Goal: Find specific page/section: Find specific page/section

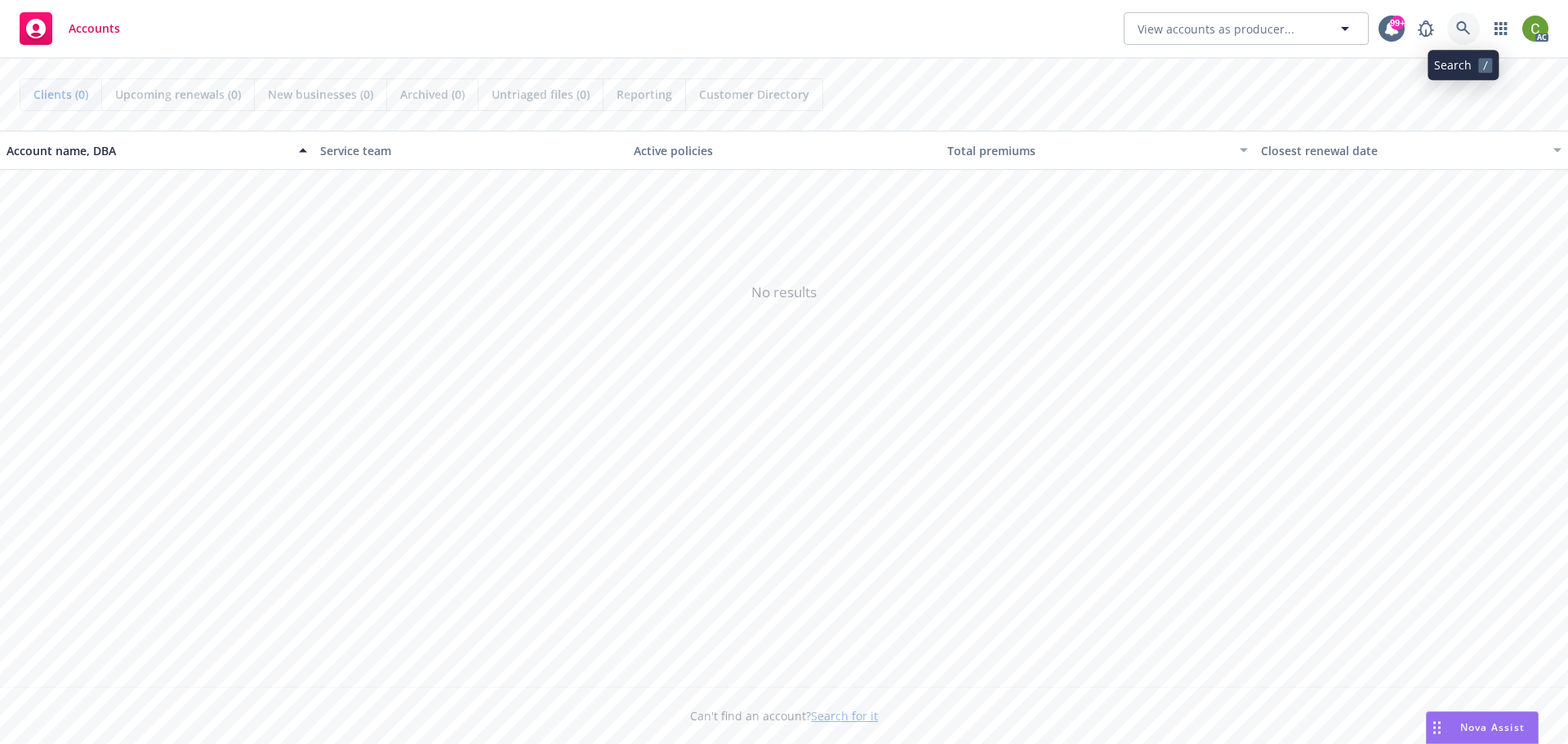
click at [1458, 29] on icon at bounding box center [1463, 28] width 14 height 14
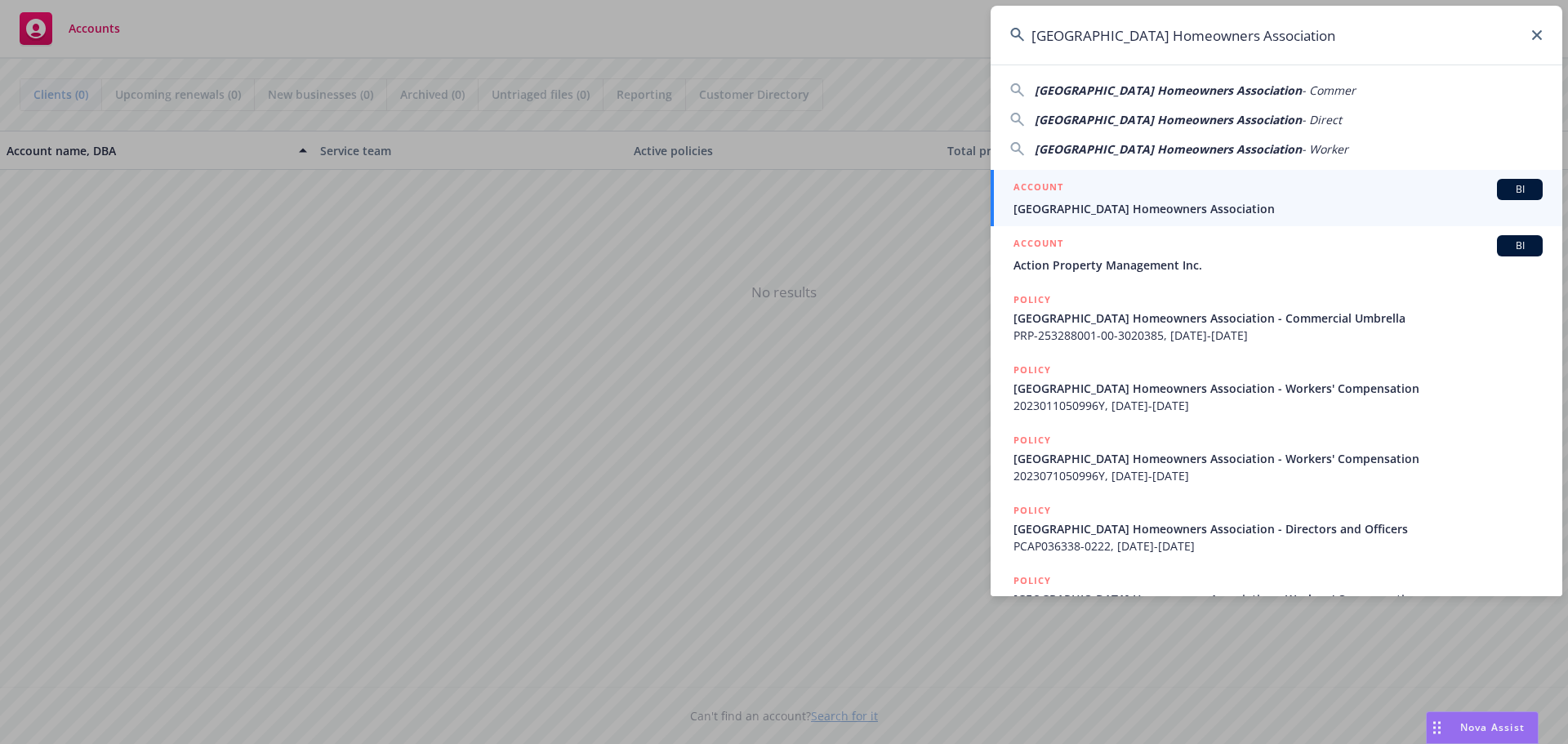
type input "[GEOGRAPHIC_DATA] Homeowners Association"
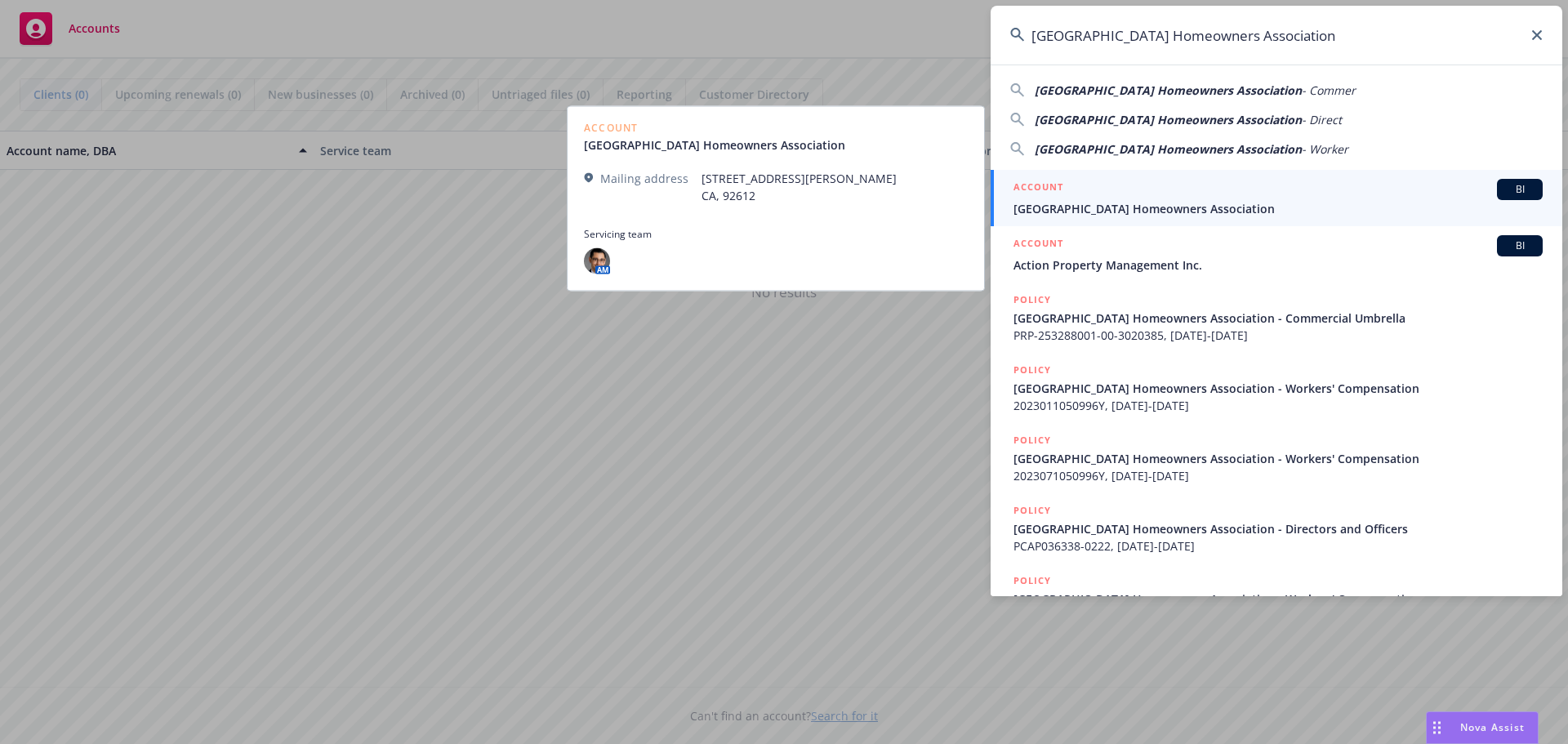
click at [1216, 195] on div "ACCOUNT BI" at bounding box center [1279, 189] width 529 height 21
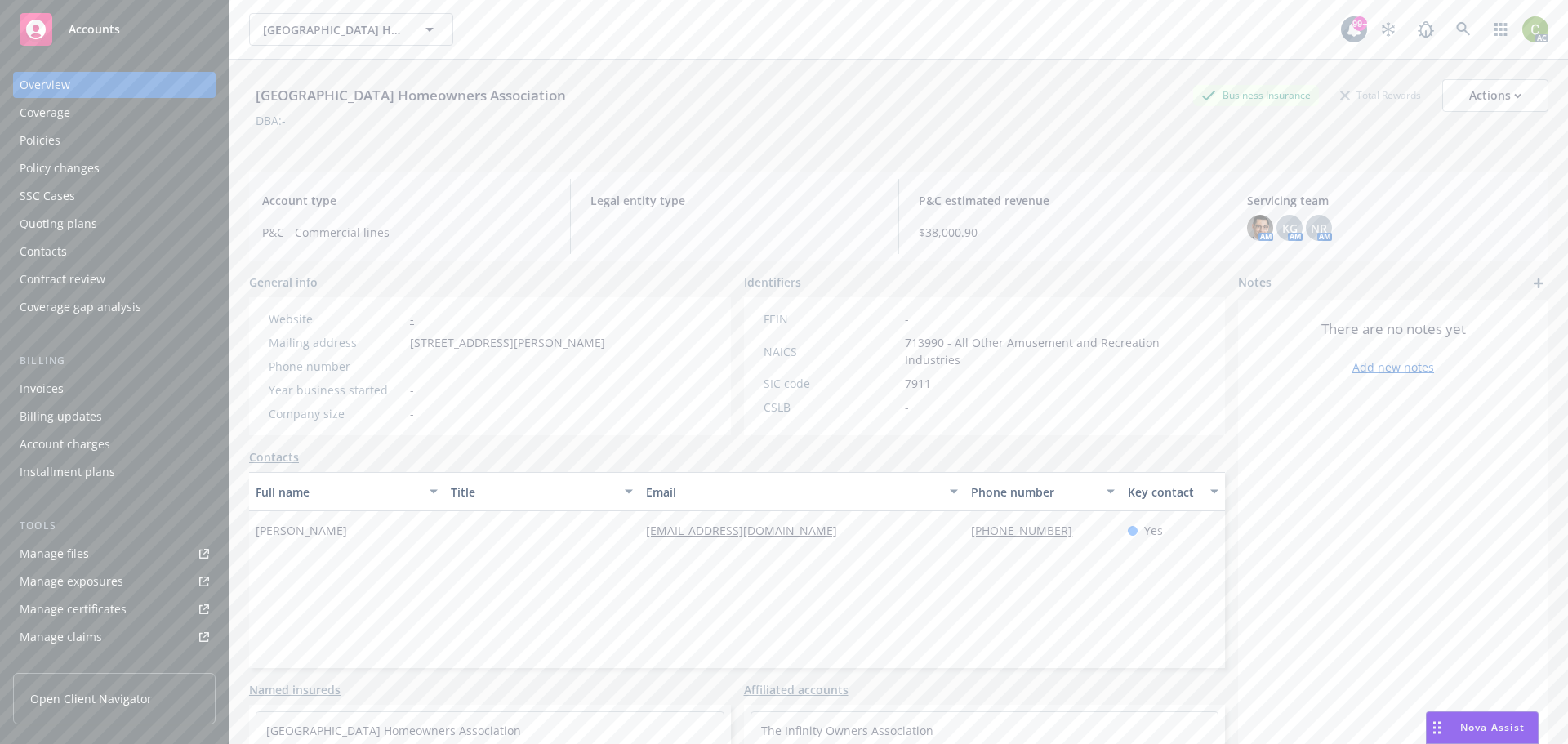
click at [93, 134] on div "Policies" at bounding box center [114, 140] width 190 height 26
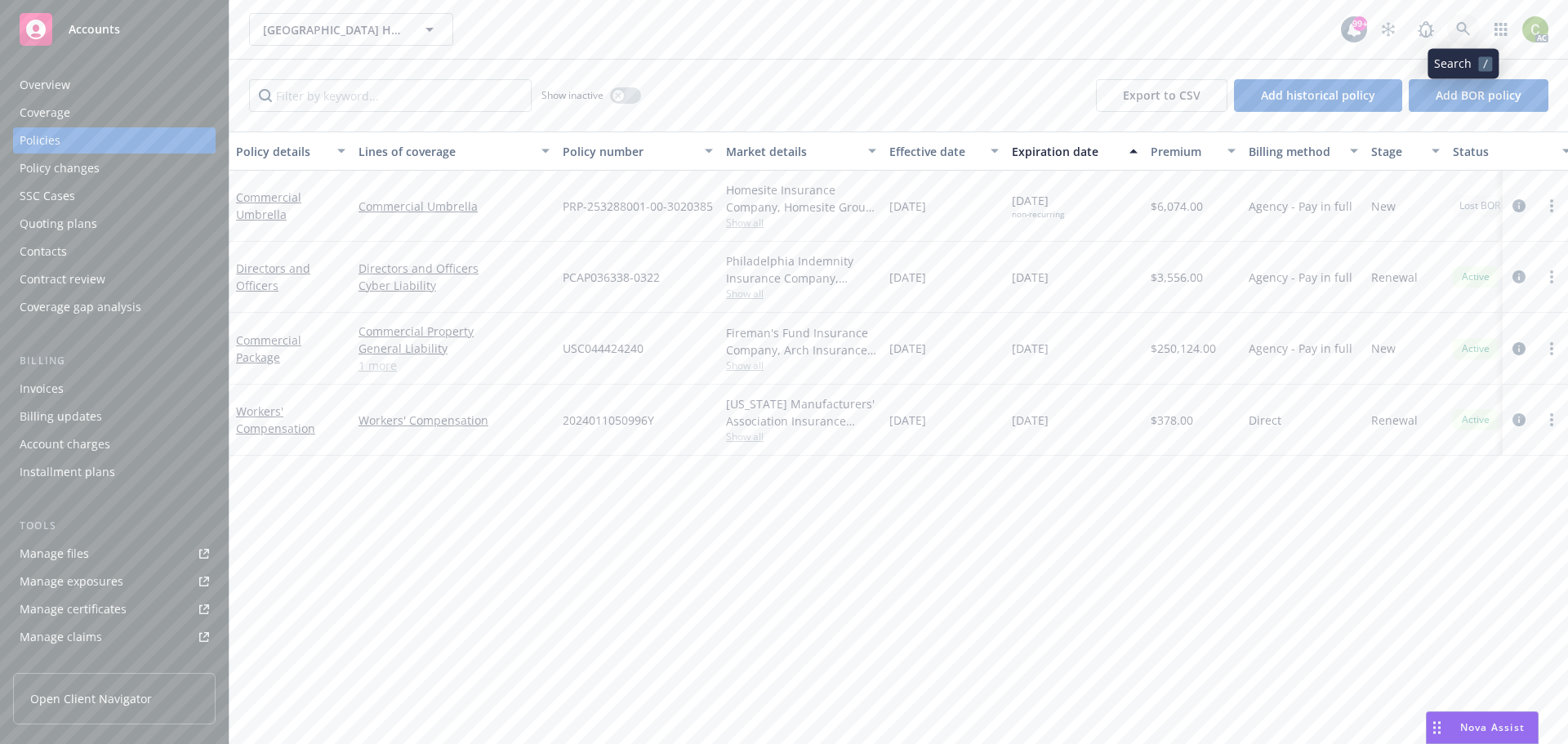
click at [1459, 19] on link at bounding box center [1463, 29] width 32 height 32
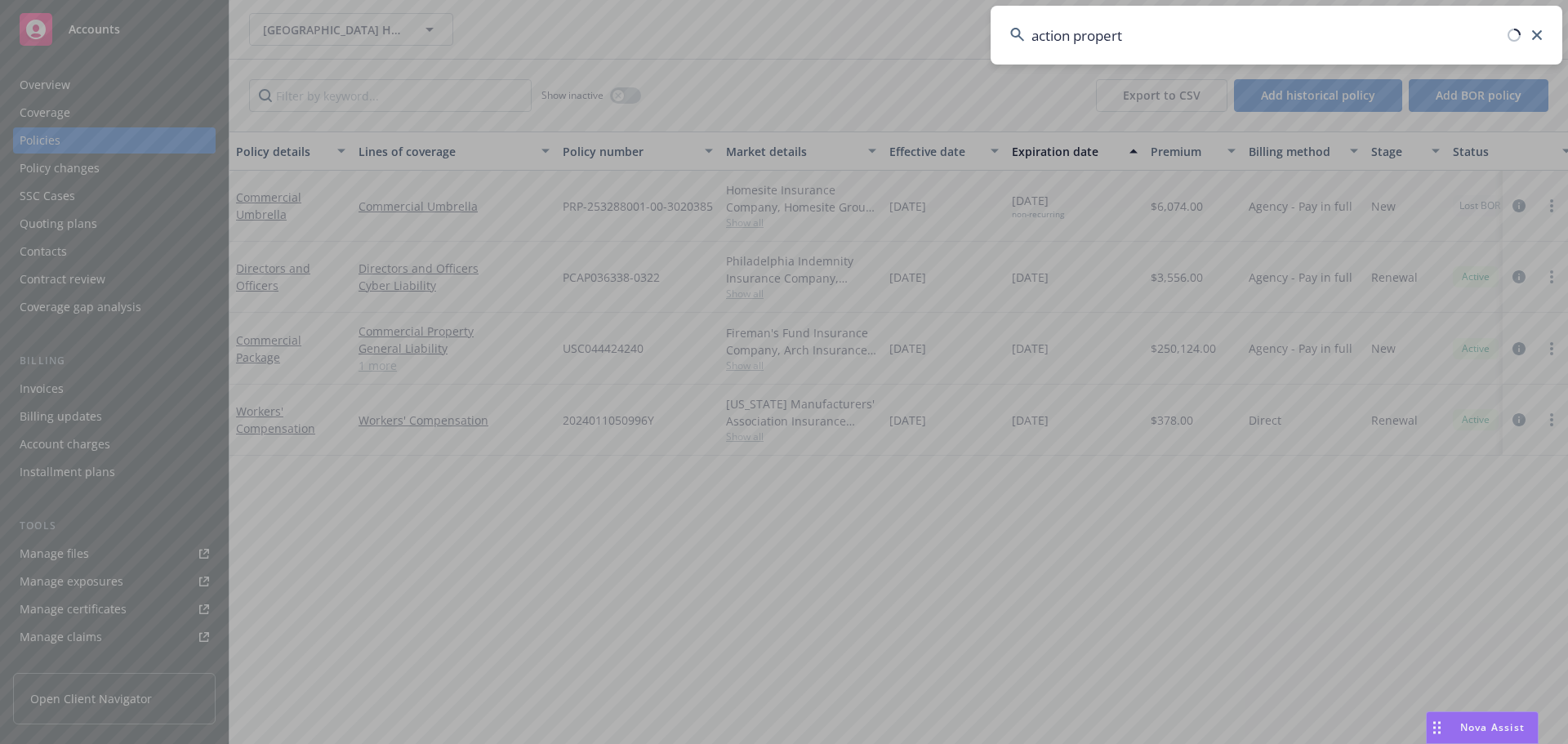
type input "action property"
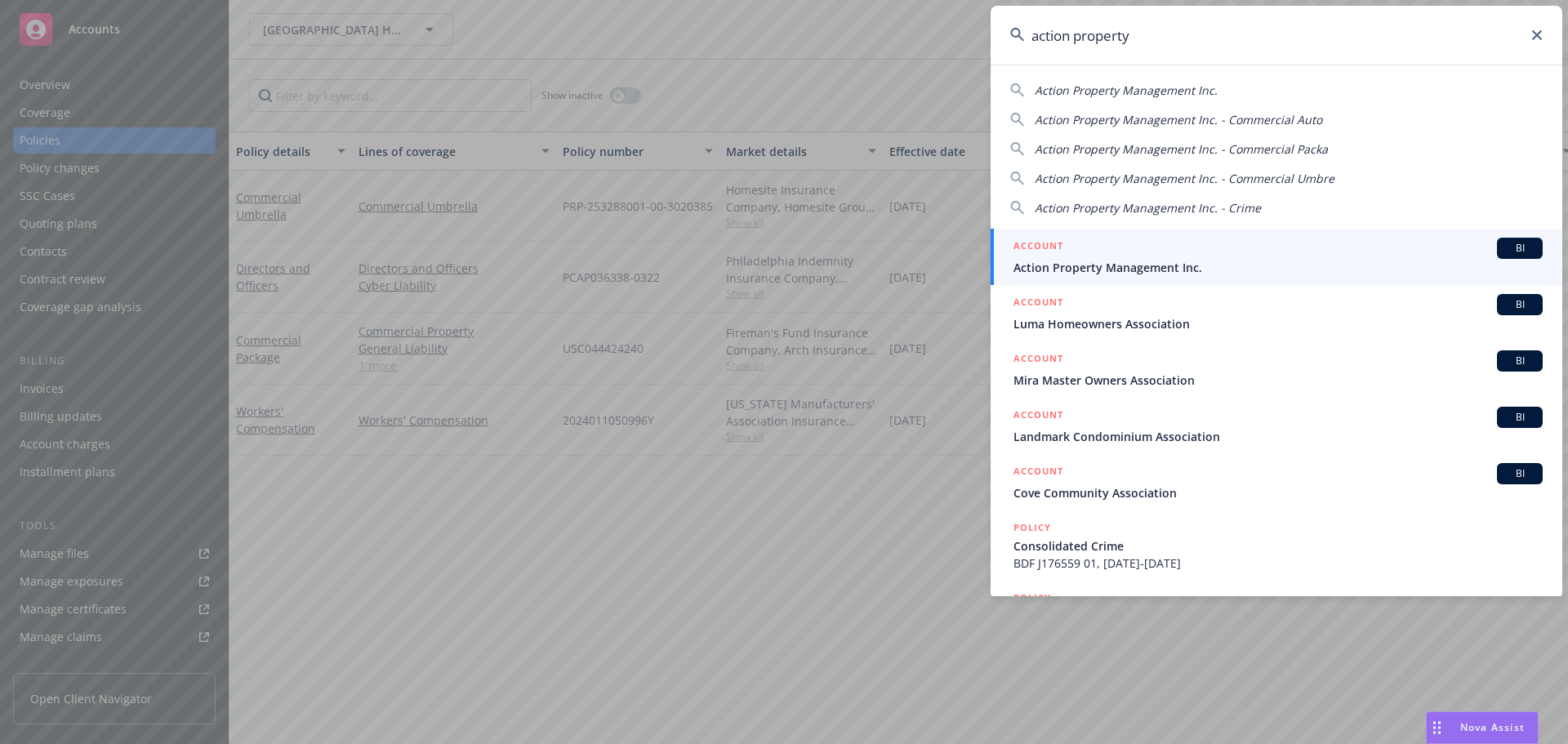
click at [1265, 259] on span "Action Property Management Inc." at bounding box center [1279, 267] width 529 height 17
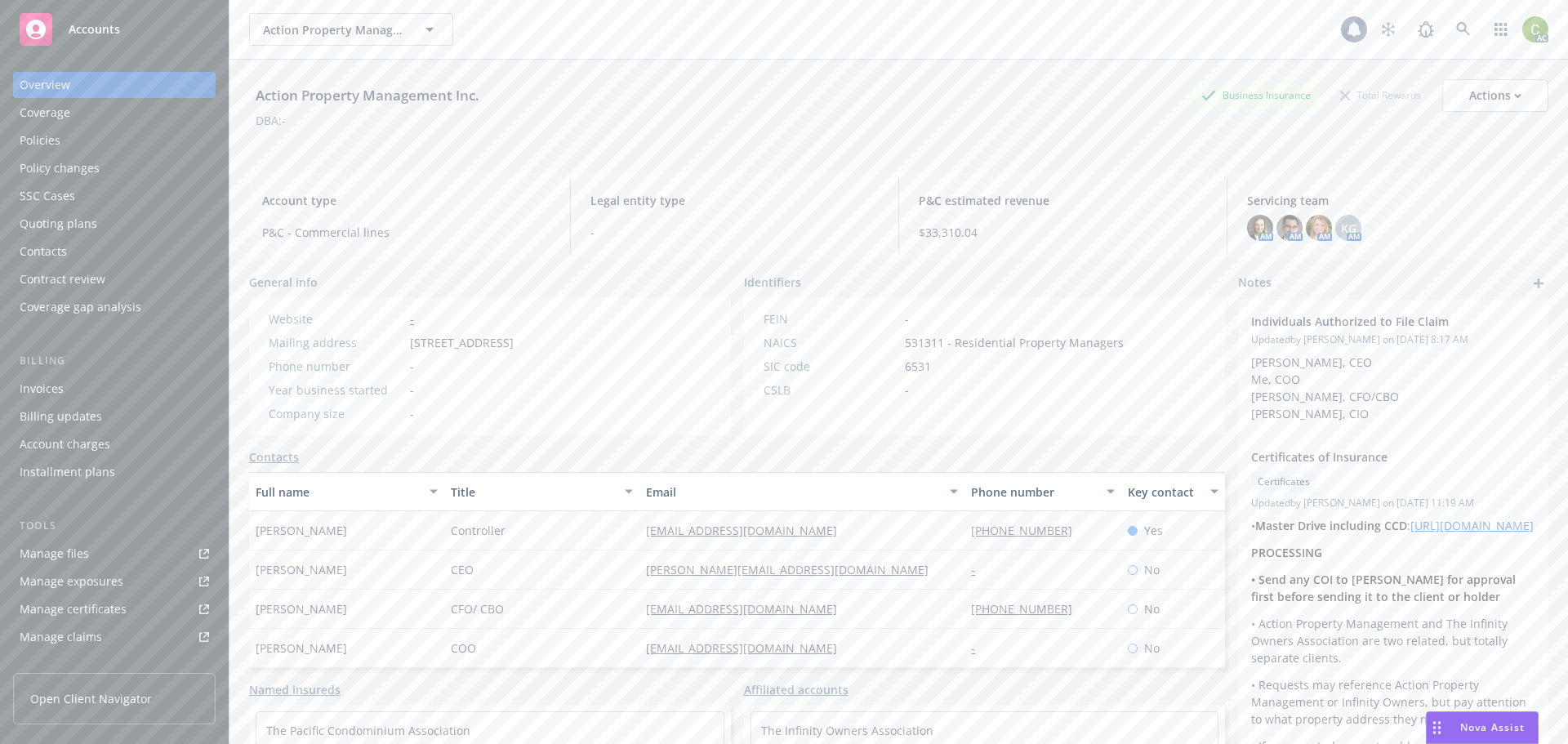
click at [111, 140] on div "Policies" at bounding box center [114, 140] width 190 height 26
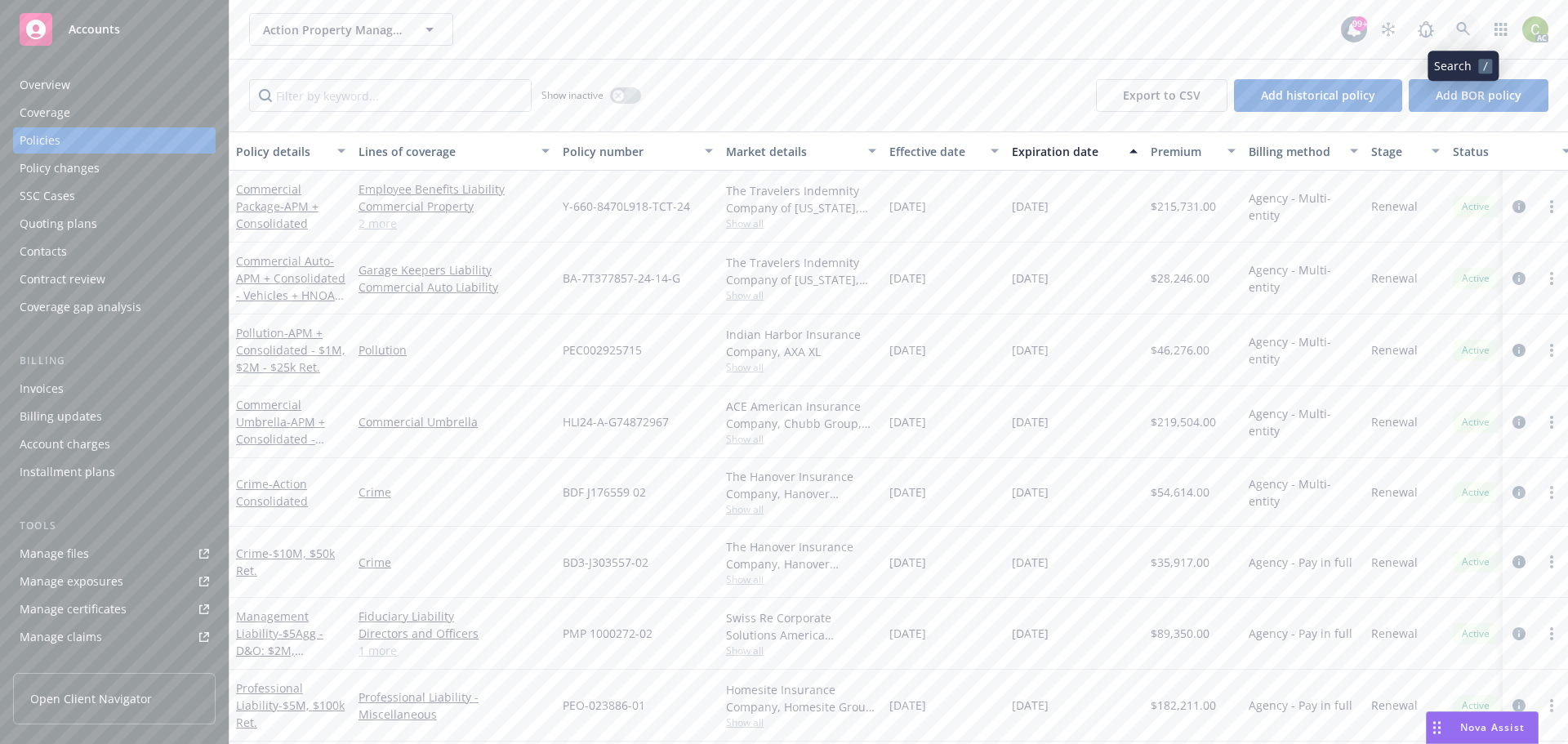
click at [1467, 37] on link at bounding box center [1463, 29] width 32 height 32
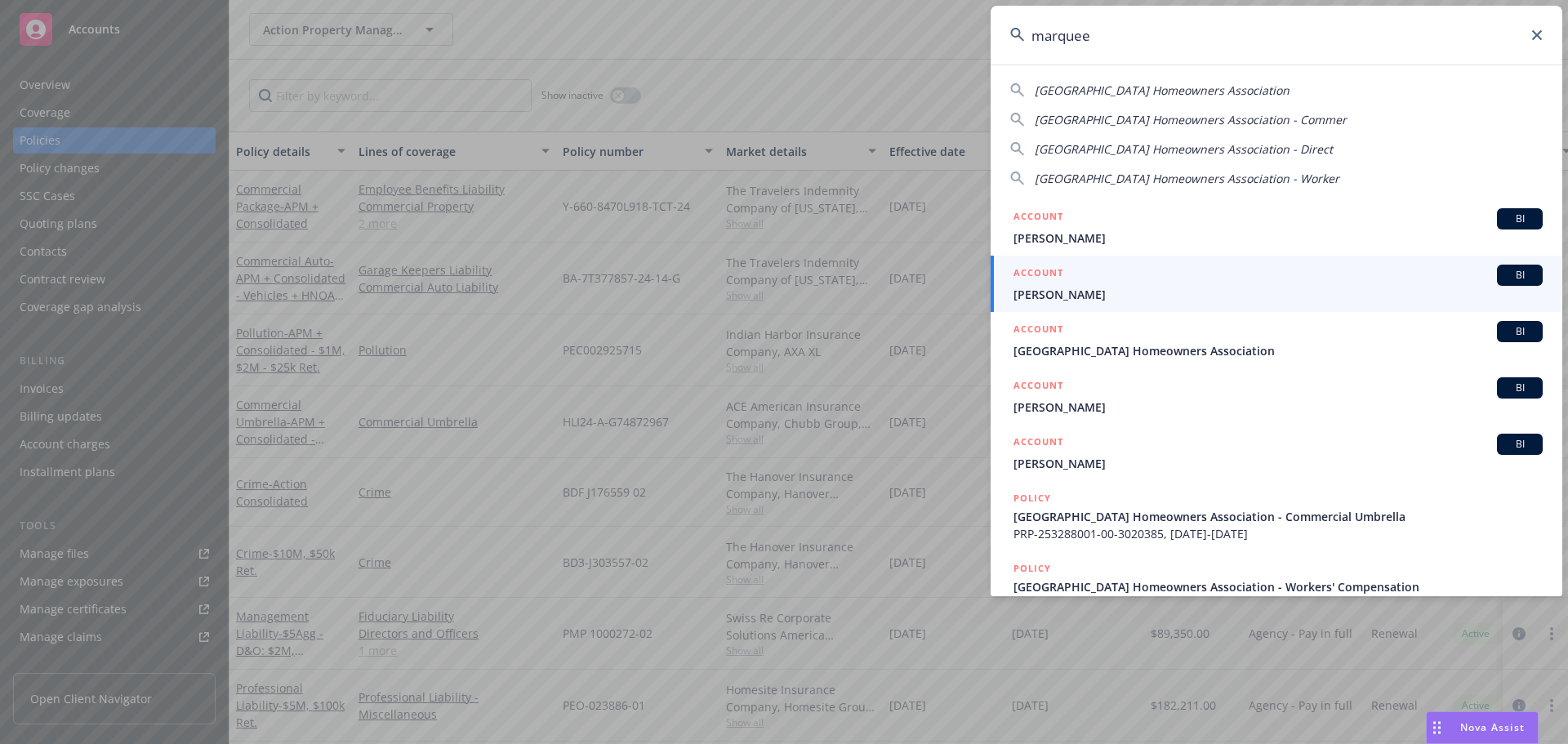
click at [1258, 92] on span "[GEOGRAPHIC_DATA] Homeowners Association" at bounding box center [1162, 90] width 255 height 15
type input "[GEOGRAPHIC_DATA] Homeowners Association"
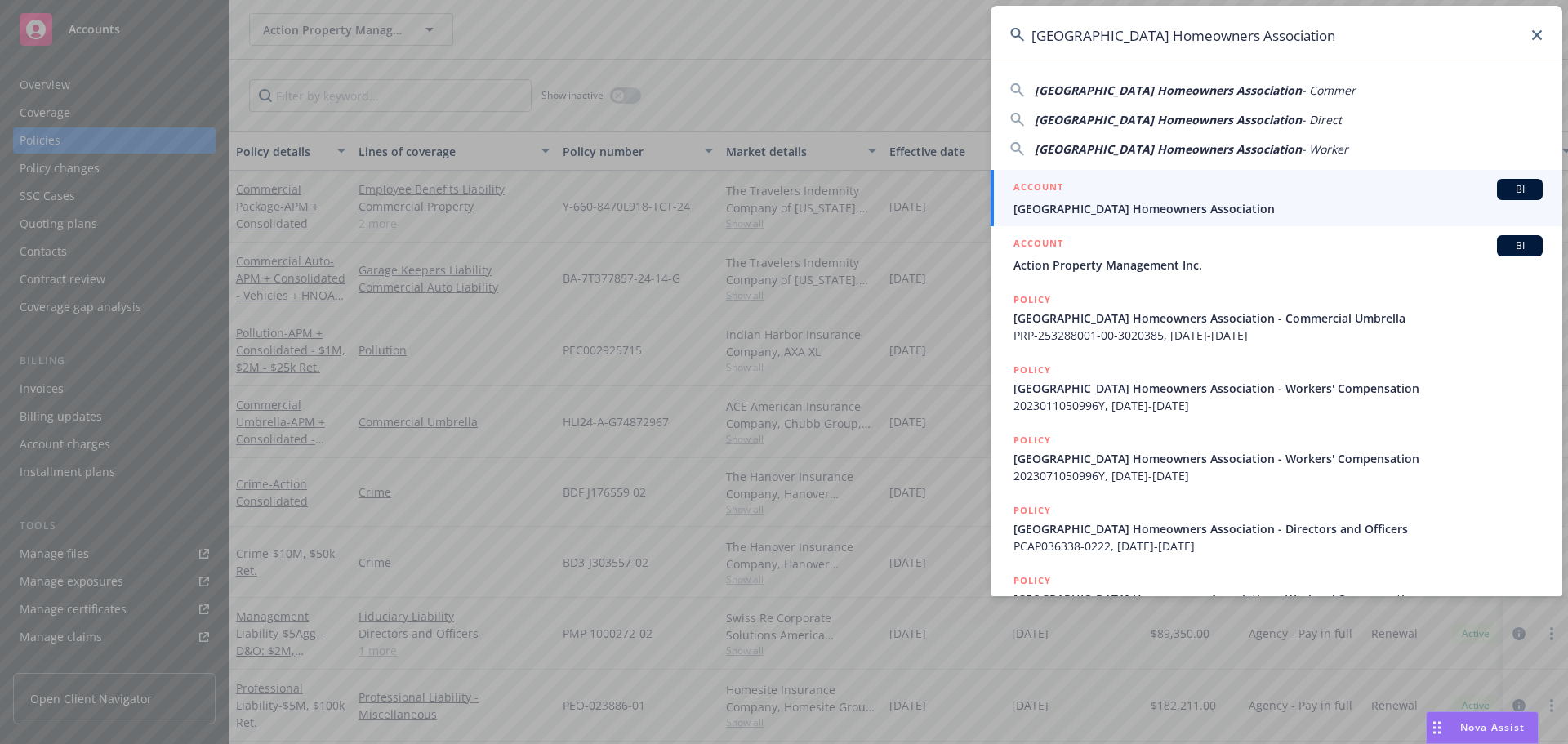
click at [1187, 203] on span "[GEOGRAPHIC_DATA] Homeowners Association" at bounding box center [1279, 209] width 529 height 17
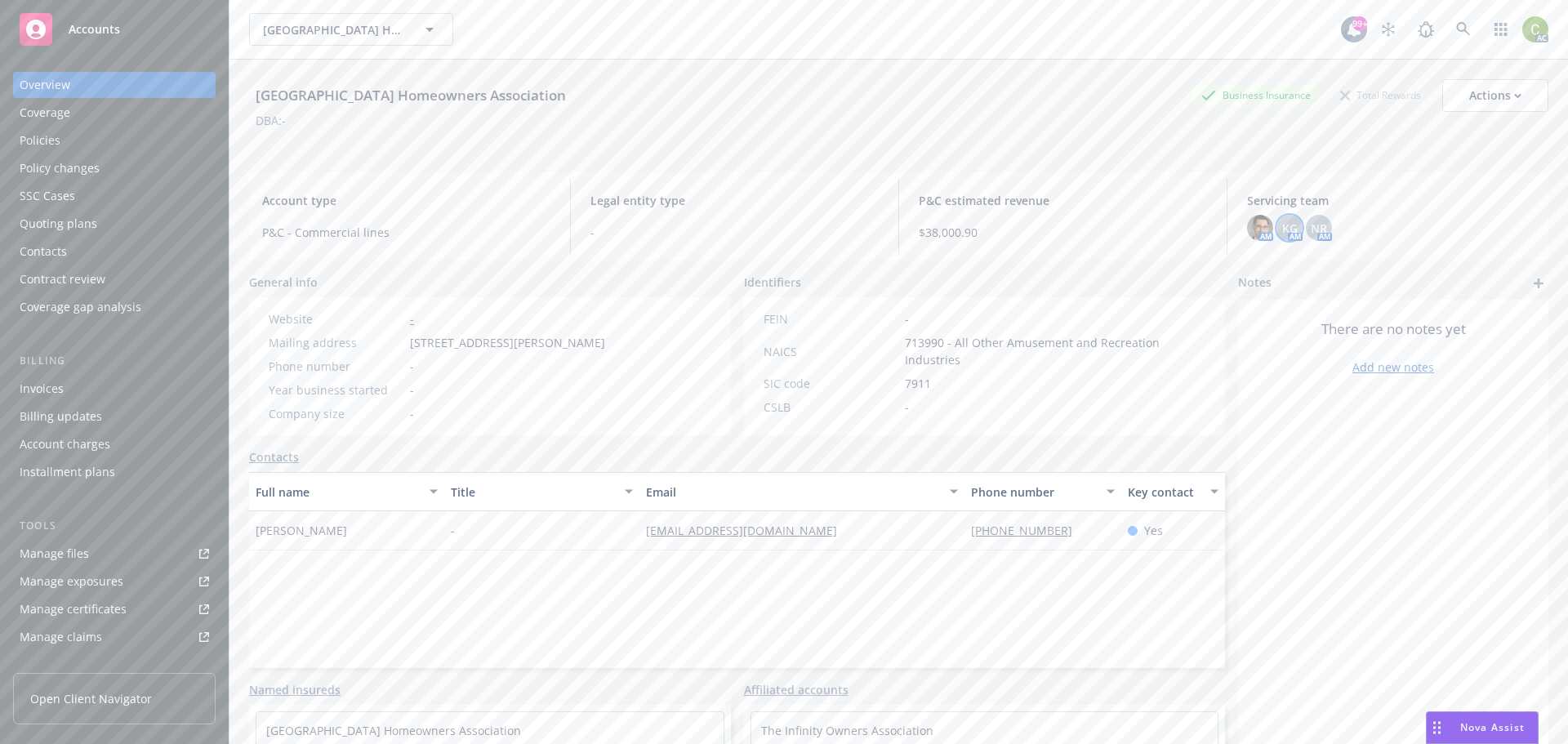
click at [1283, 230] on span "KG" at bounding box center [1290, 228] width 15 height 17
click at [1311, 224] on span "NR" at bounding box center [1319, 228] width 16 height 17
click at [1398, 225] on div "AM KG AM NR AM" at bounding box center [1391, 227] width 289 height 26
click at [74, 141] on div "Policies" at bounding box center [114, 140] width 190 height 26
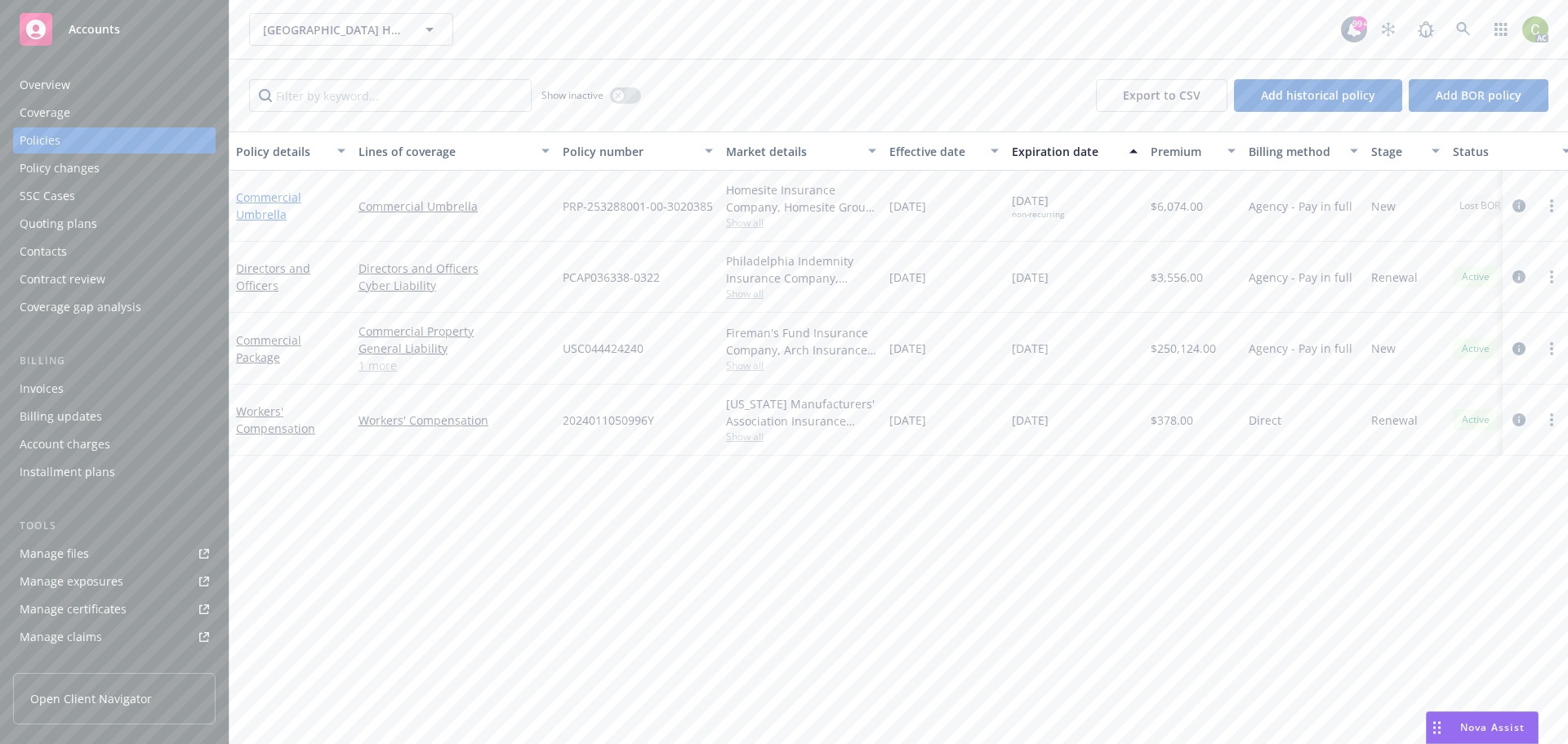
click at [288, 202] on link "Commercial Umbrella" at bounding box center [268, 206] width 66 height 32
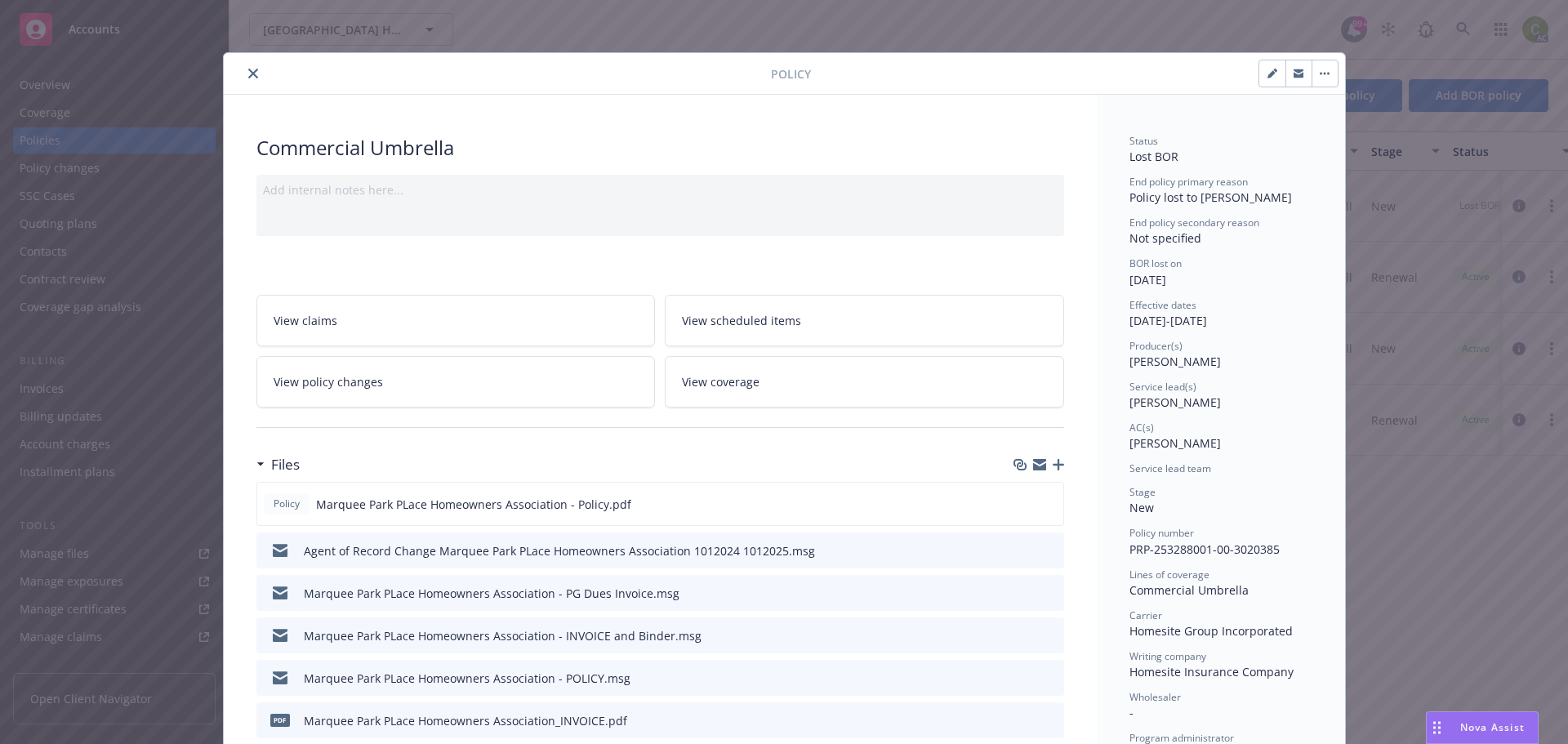
click at [243, 68] on button "close" at bounding box center [253, 73] width 20 height 20
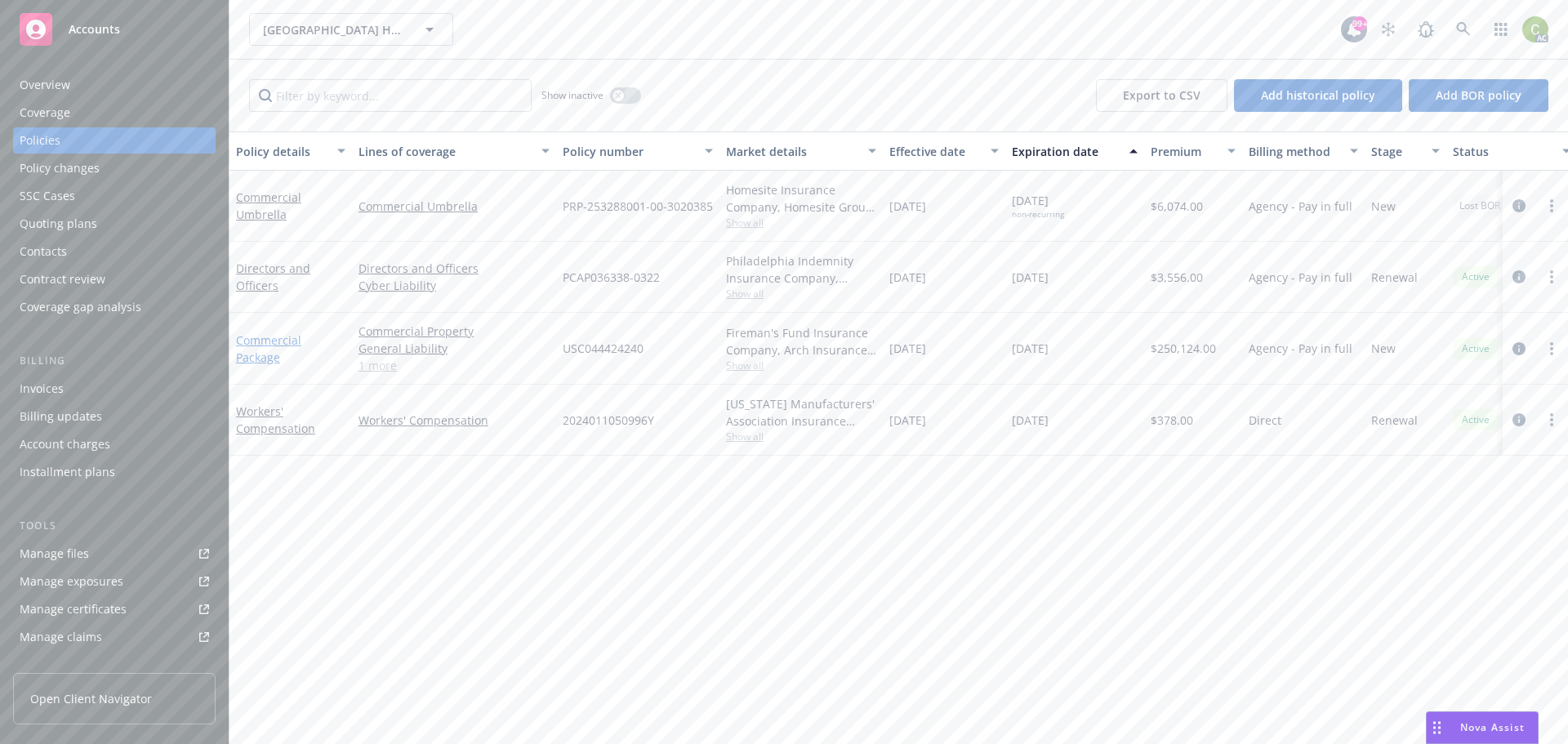
click at [287, 341] on link "Commercial Package" at bounding box center [268, 349] width 66 height 32
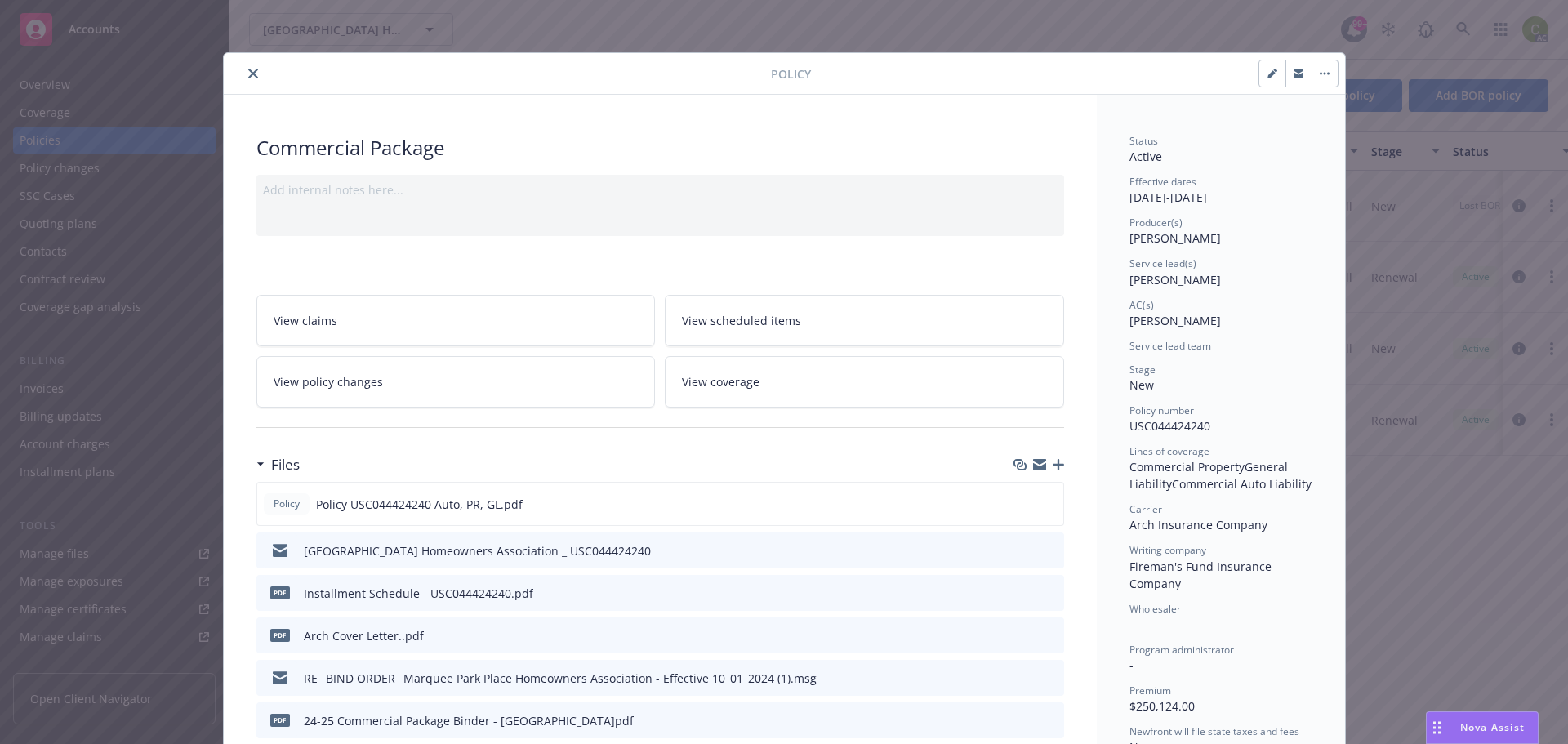
click at [1041, 551] on icon "preview file" at bounding box center [1048, 549] width 14 height 11
click at [251, 72] on icon "close" at bounding box center [254, 74] width 10 height 10
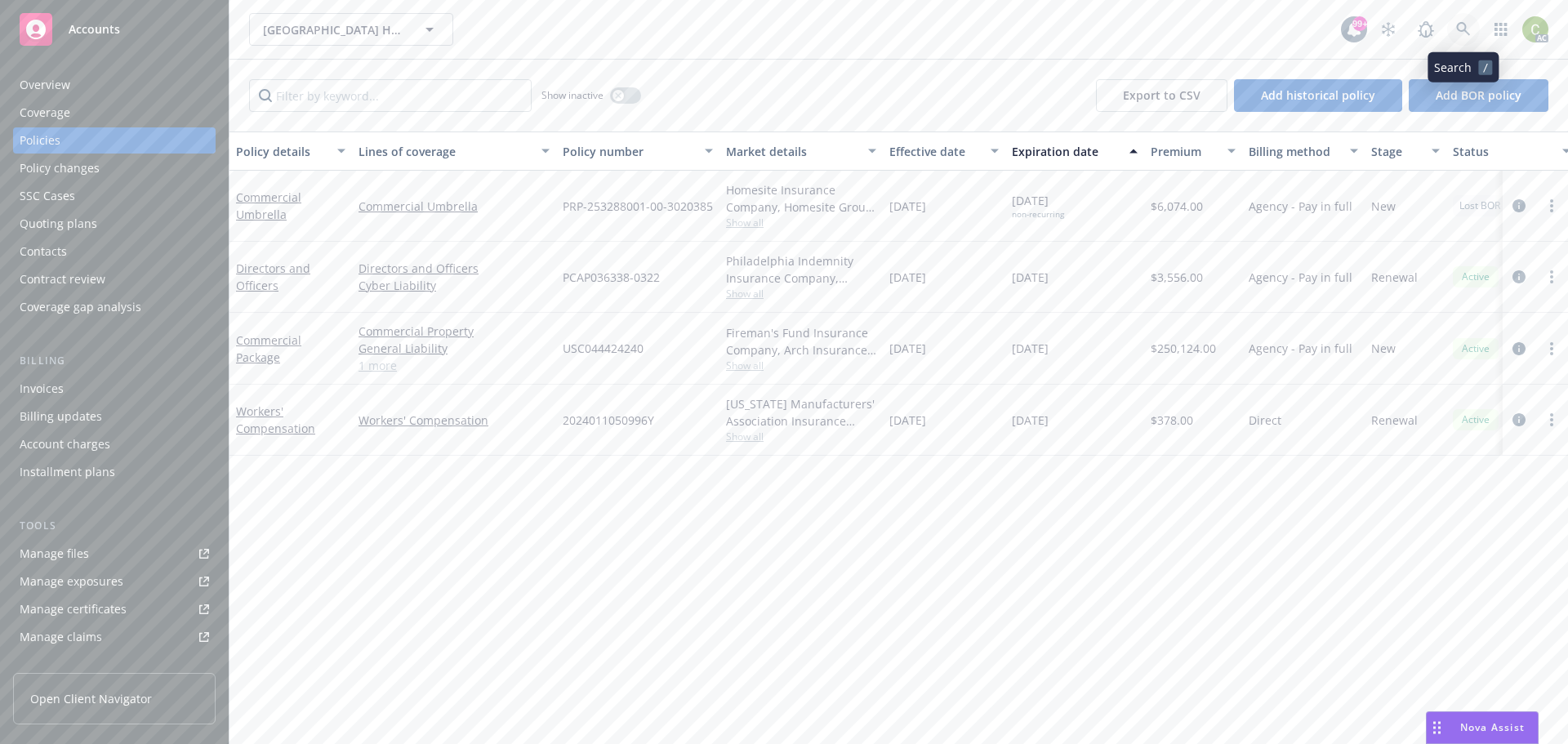
click at [1462, 26] on icon at bounding box center [1463, 29] width 14 height 14
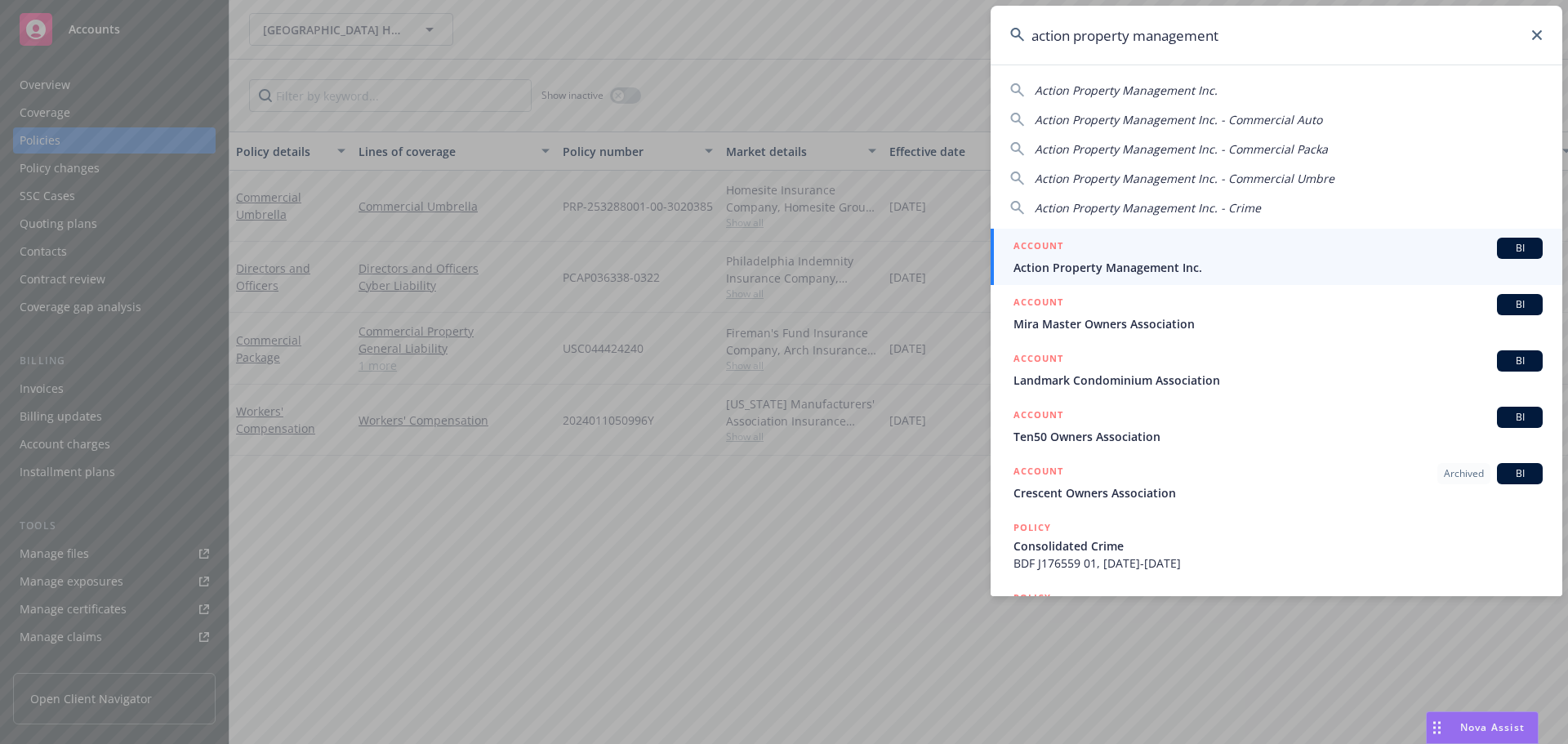
type input "action property management"
click at [1178, 254] on div "ACCOUNT BI" at bounding box center [1279, 248] width 529 height 21
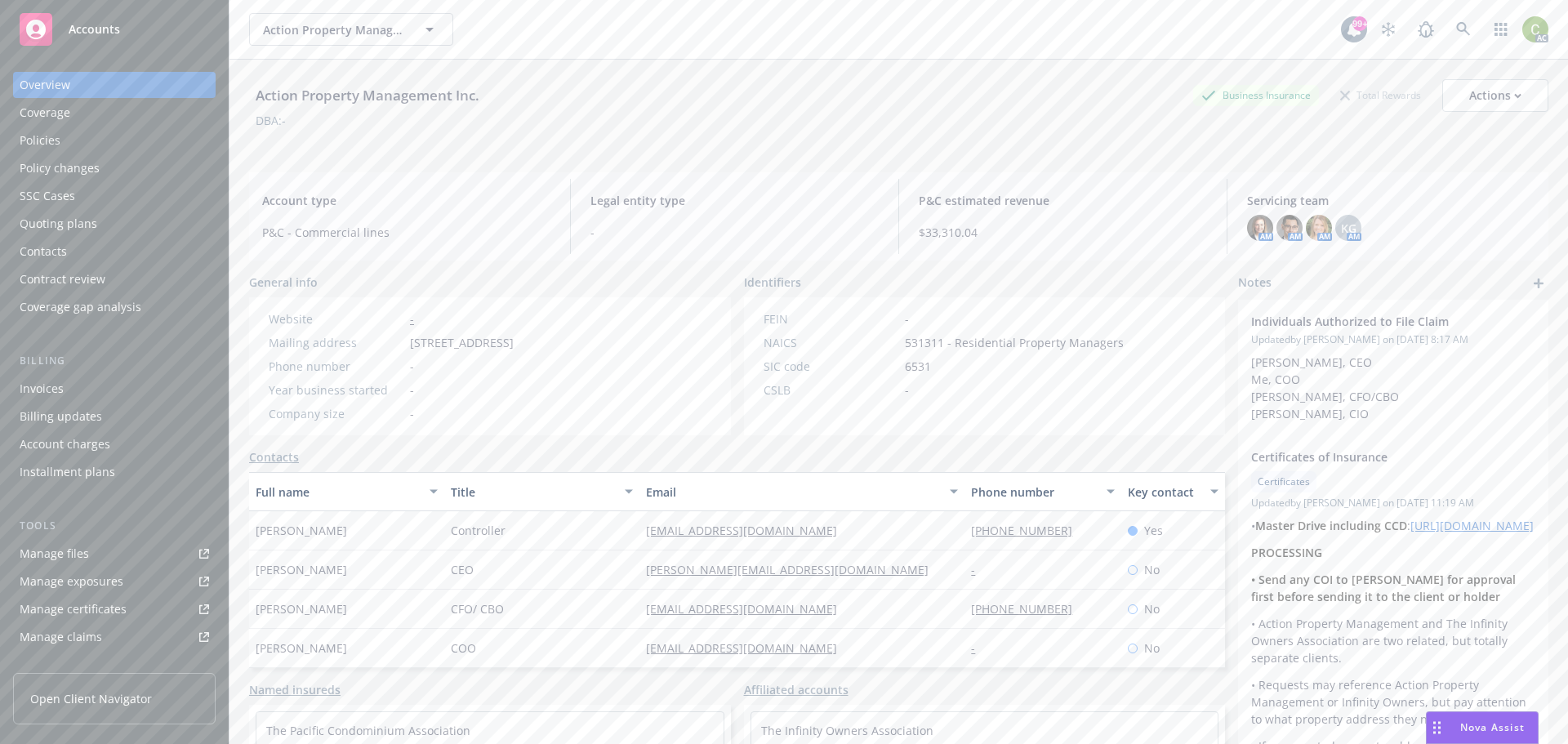
click at [37, 143] on div "Policies" at bounding box center [40, 140] width 41 height 26
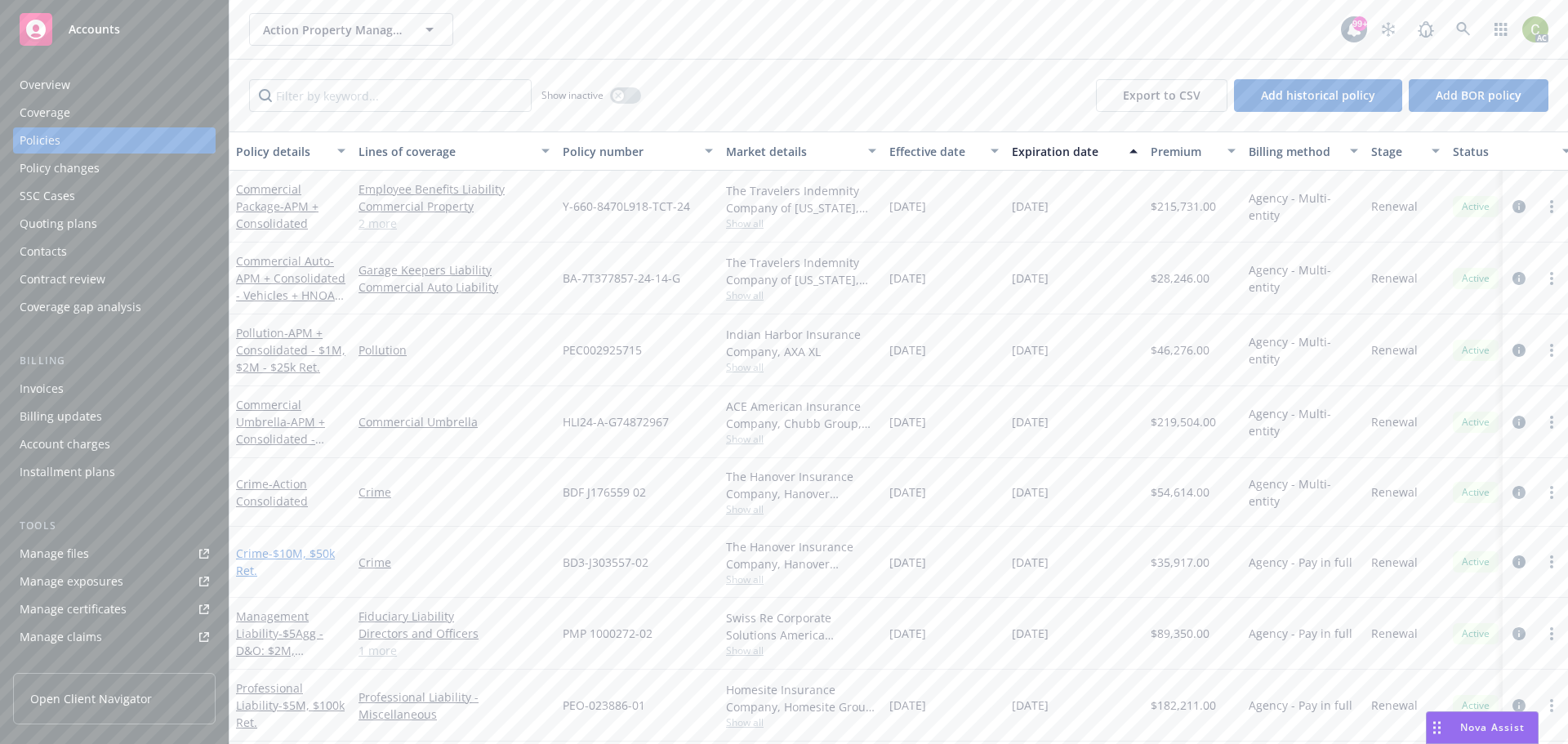
scroll to position [80, 0]
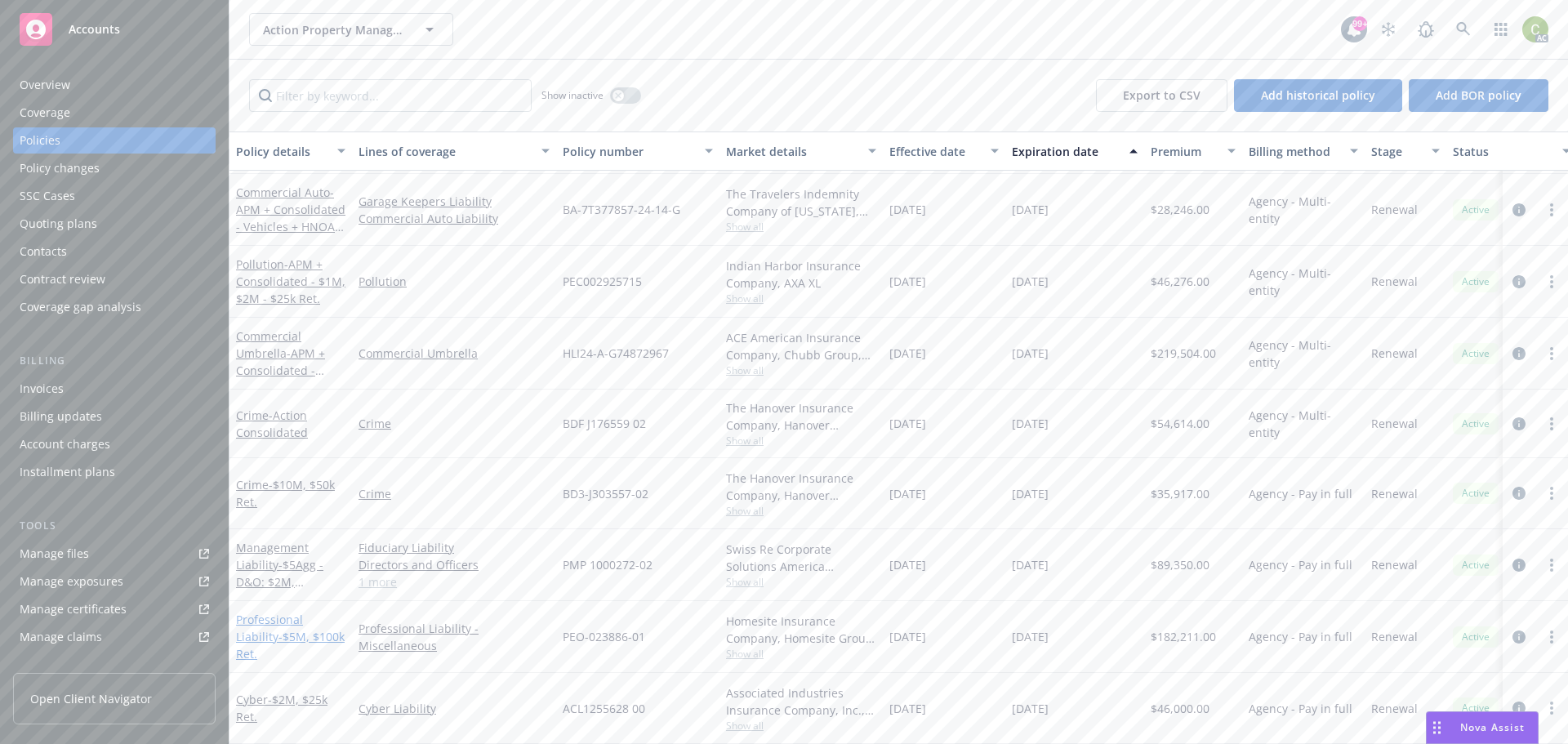
click at [277, 617] on link "Professional Liability - $5M, $100k Ret." at bounding box center [290, 637] width 109 height 50
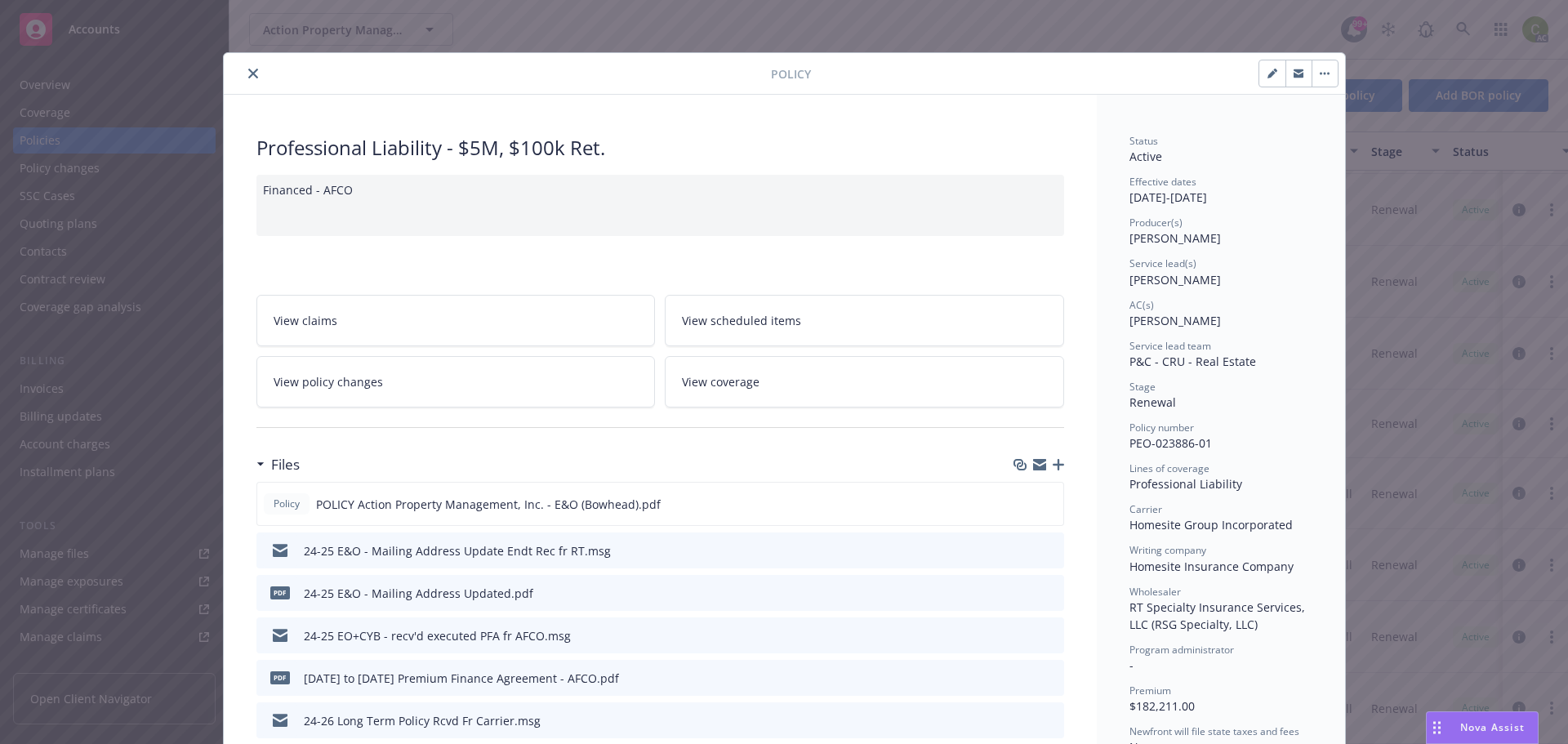
click at [243, 77] on button "close" at bounding box center [253, 73] width 20 height 20
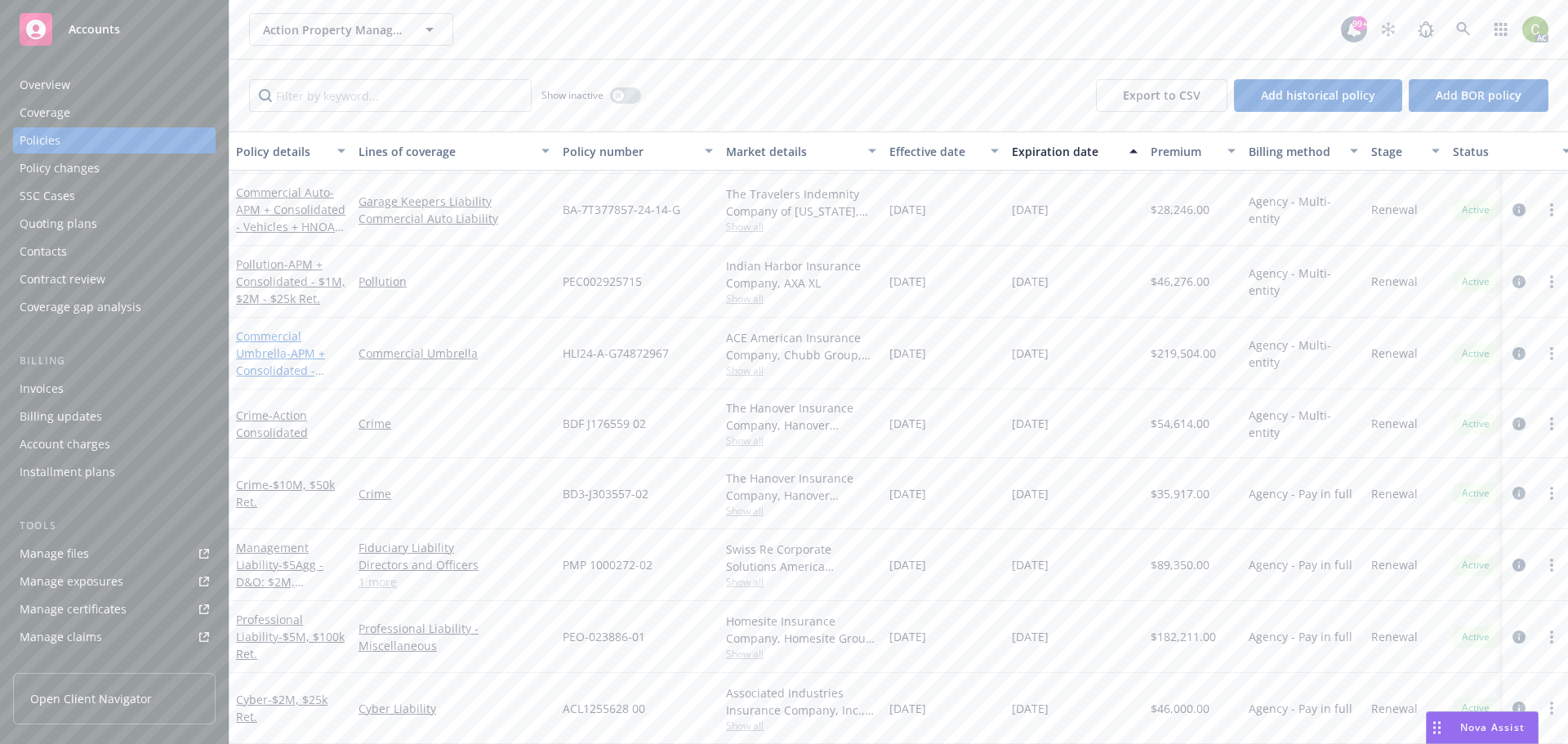
click at [264, 329] on link "Commercial Umbrella - APM + Consolidated - $50M" at bounding box center [280, 362] width 89 height 67
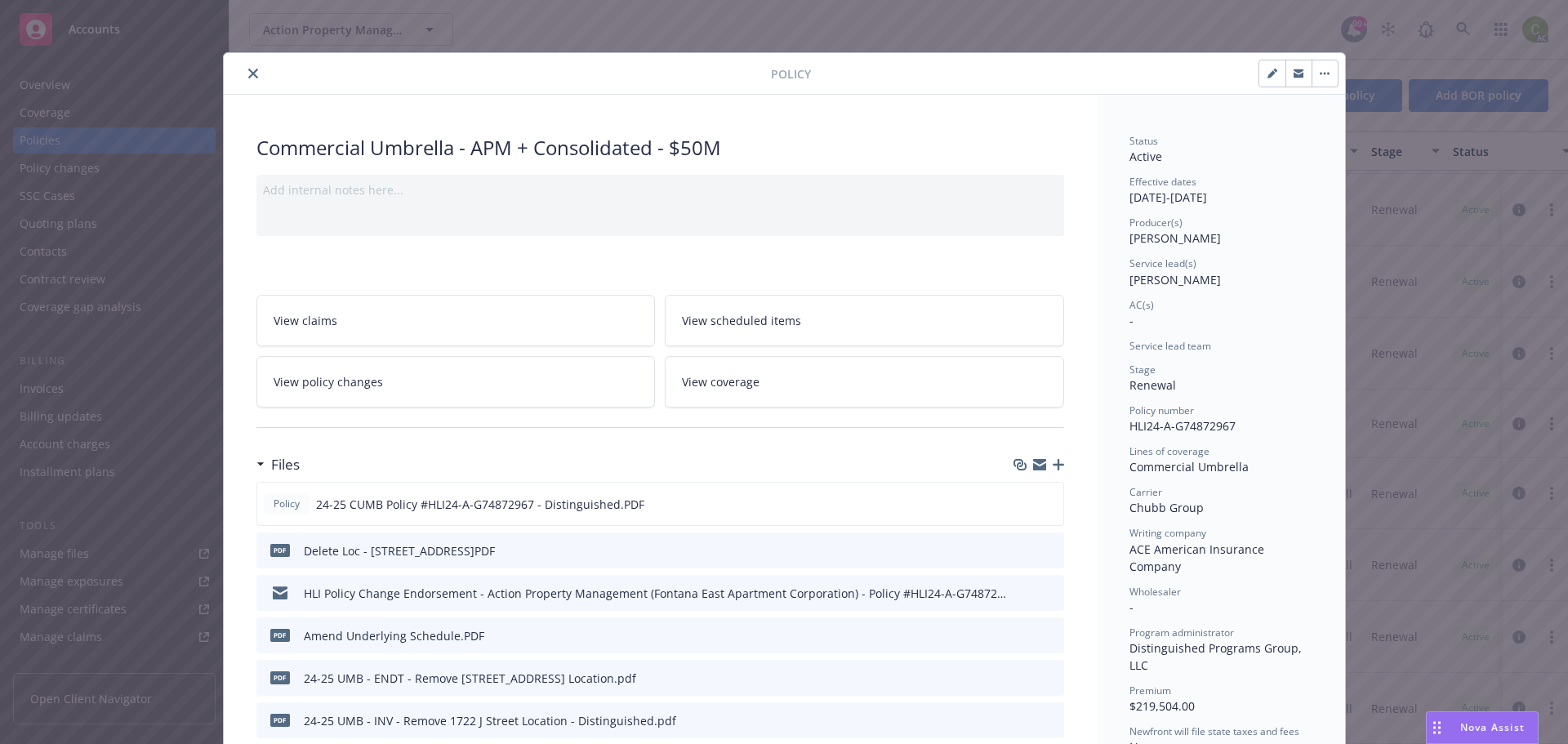
click at [249, 76] on icon "close" at bounding box center [254, 74] width 10 height 10
